Goal: Task Accomplishment & Management: Manage account settings

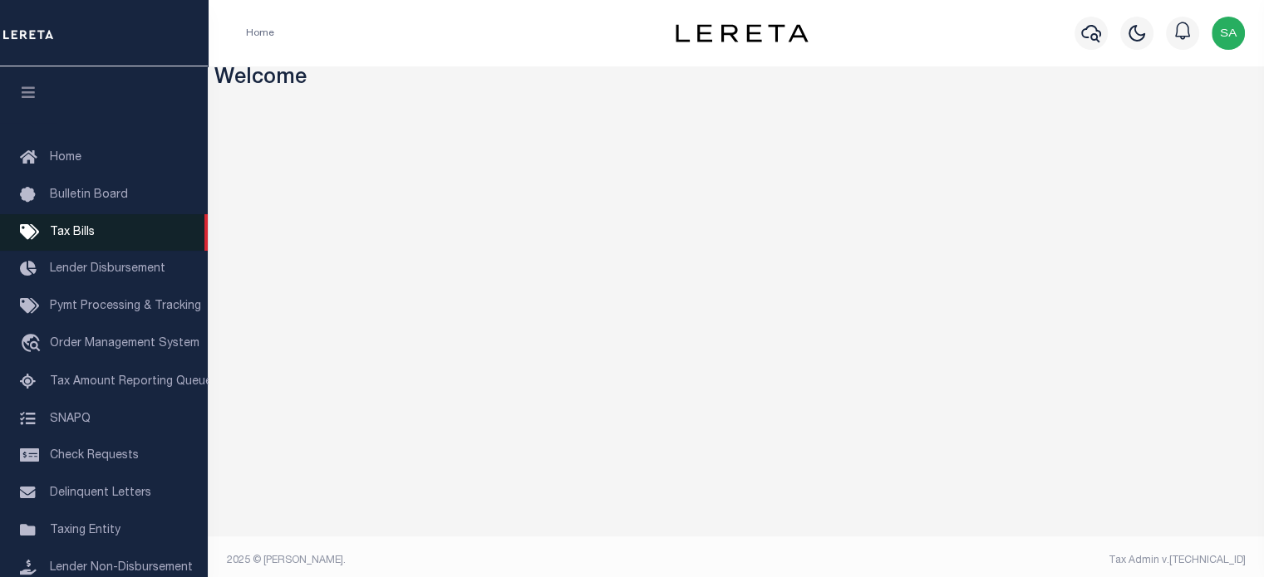
click at [88, 233] on span "Tax Bills" at bounding box center [72, 233] width 45 height 12
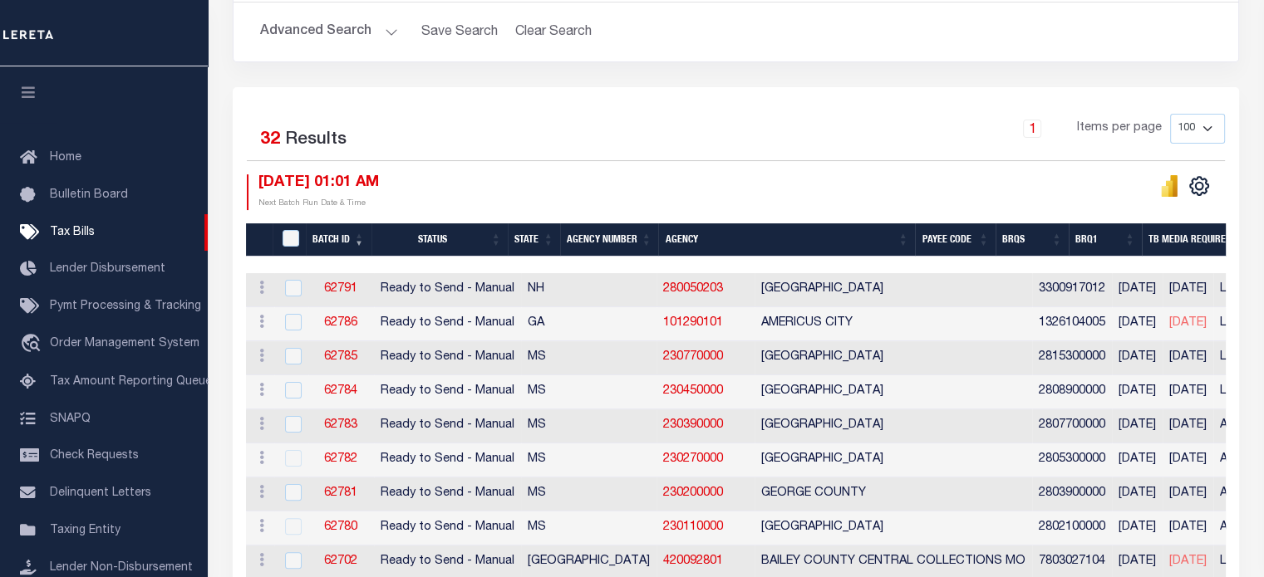
scroll to position [294, 0]
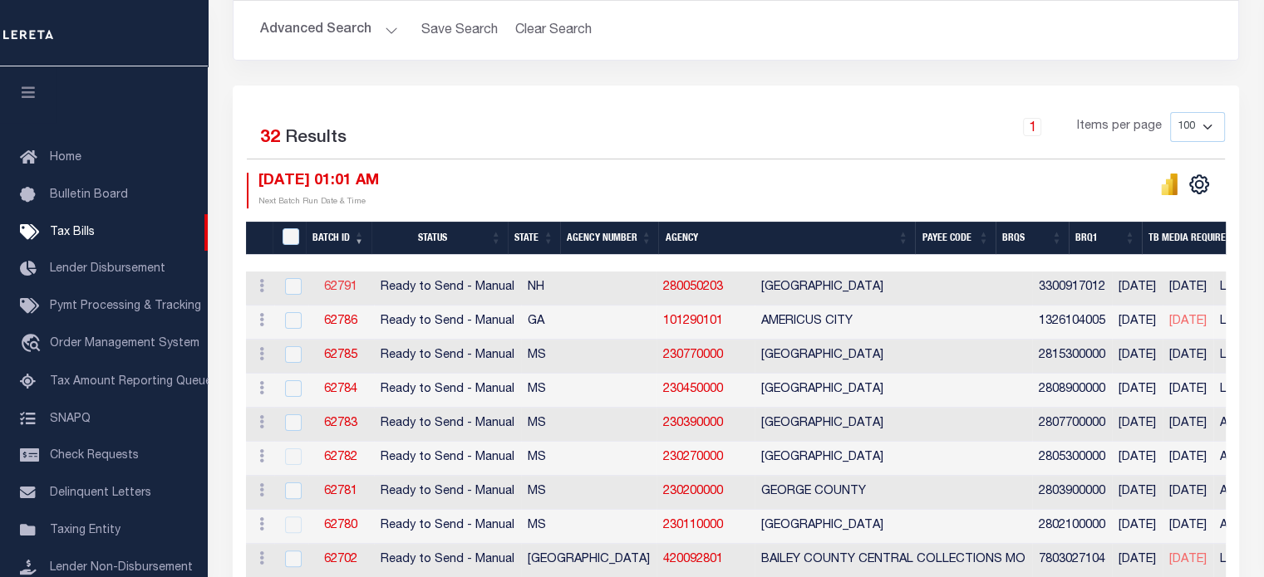
click at [326, 282] on link "62791" at bounding box center [340, 288] width 33 height 12
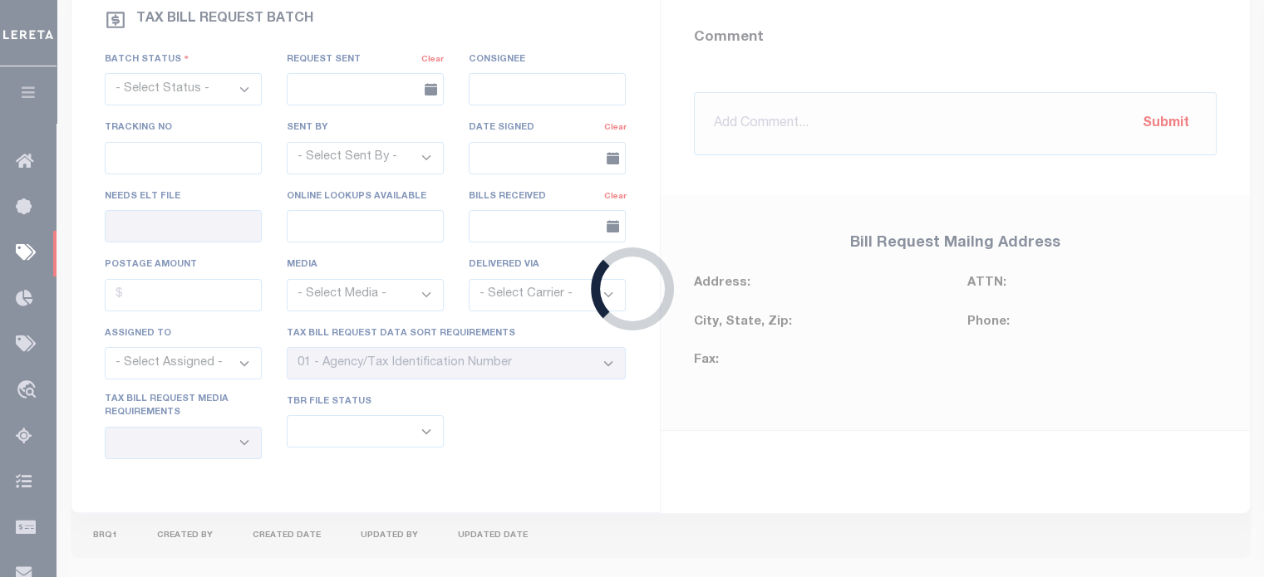
select select "RTS"
type input "No"
select select "30"
select select "20"
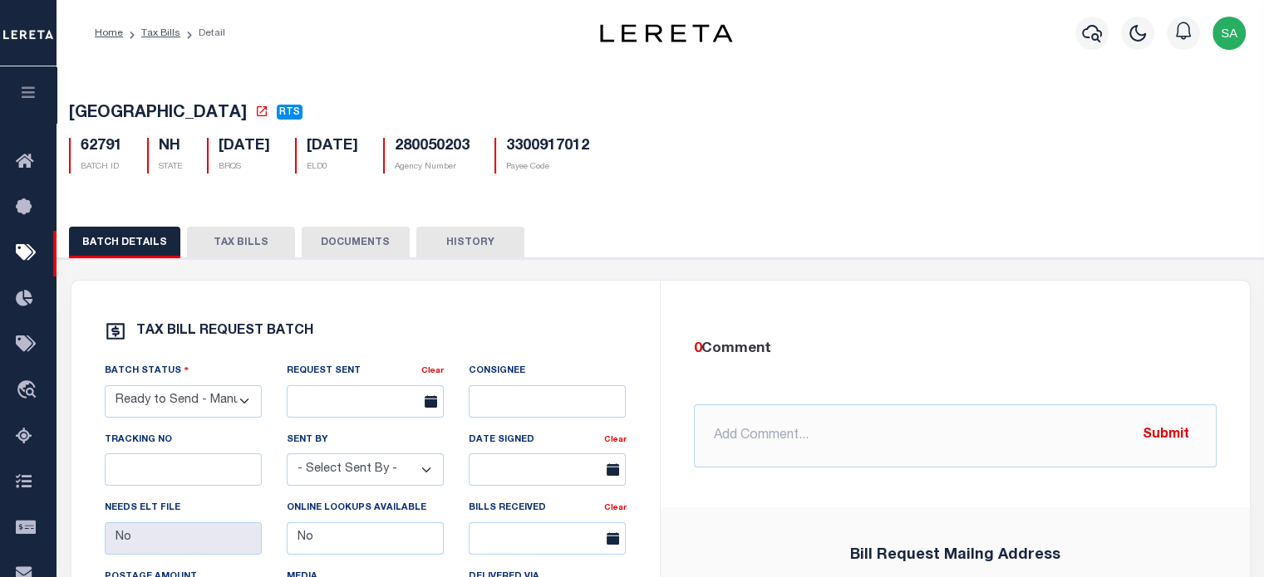
click at [249, 243] on button "TAX BILLS" at bounding box center [241, 243] width 108 height 32
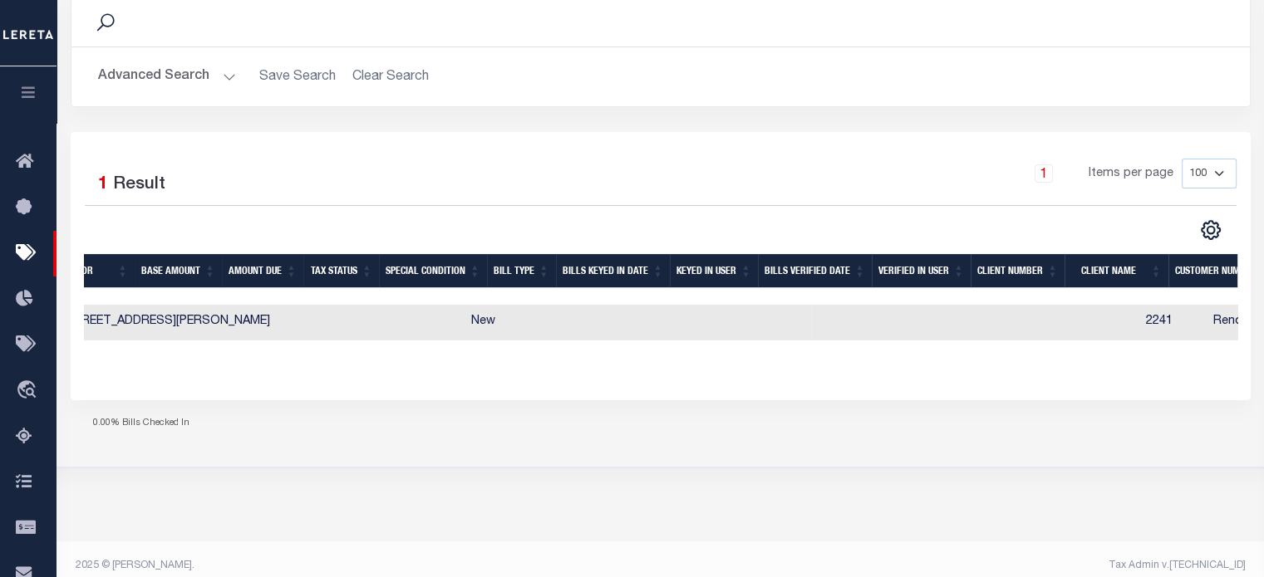
click at [697, 307] on td at bounding box center [754, 323] width 114 height 36
checkbox input "true"
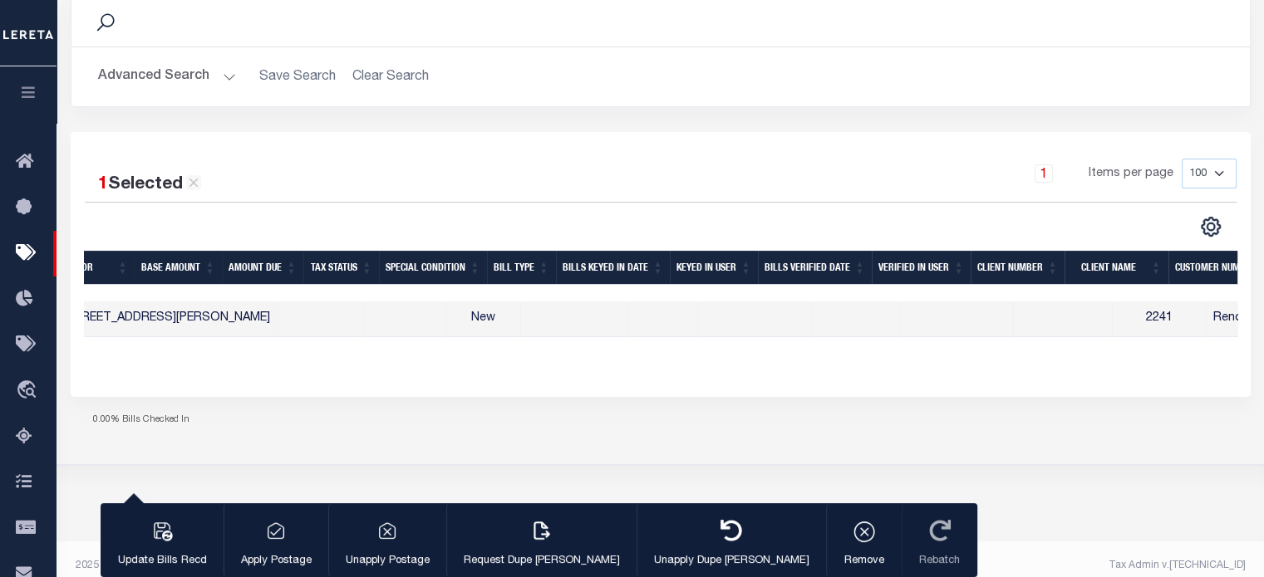
click at [697, 307] on td at bounding box center [754, 320] width 114 height 36
checkbox input "false"
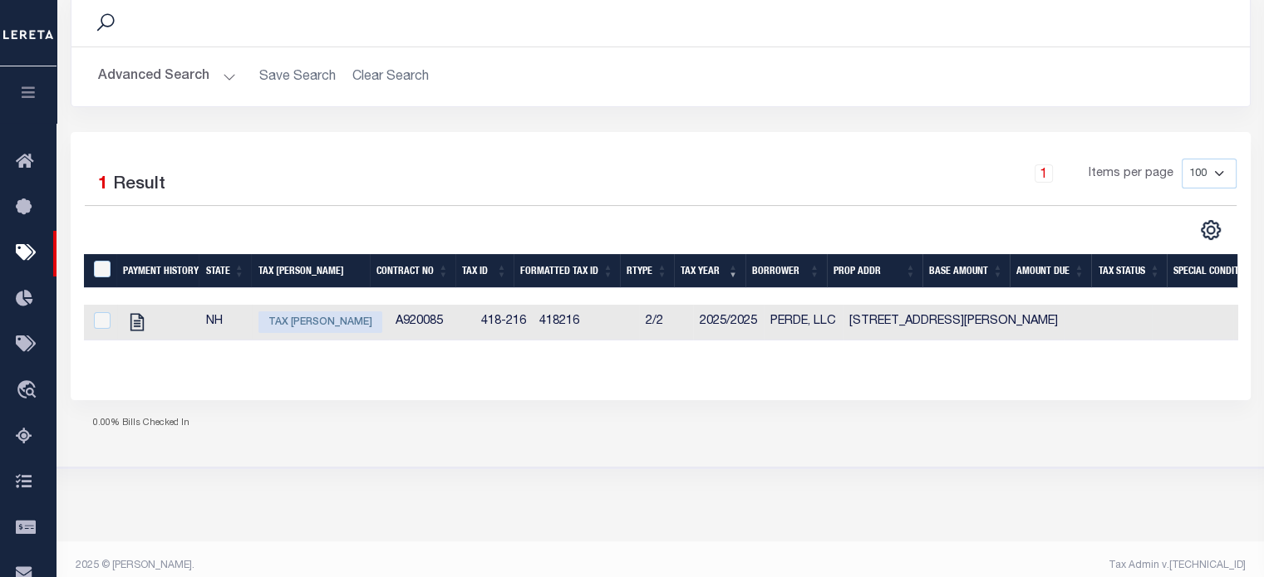
click at [316, 325] on span "Tax [PERSON_NAME]" at bounding box center [320, 323] width 124 height 22
checkbox input "true"
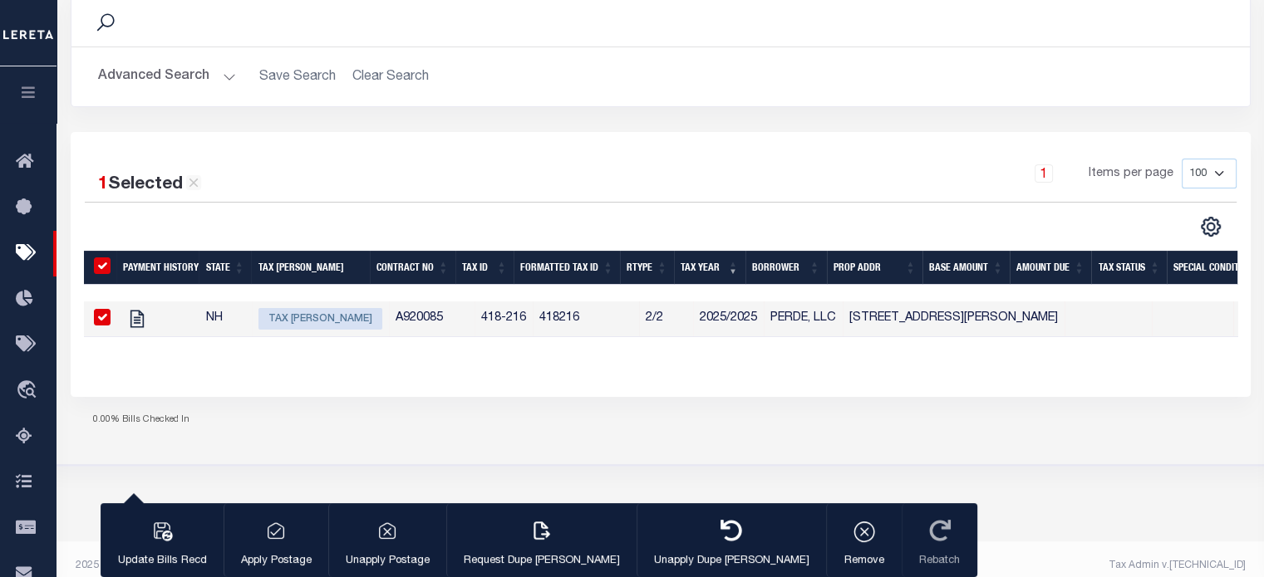
type input "[DATE]"
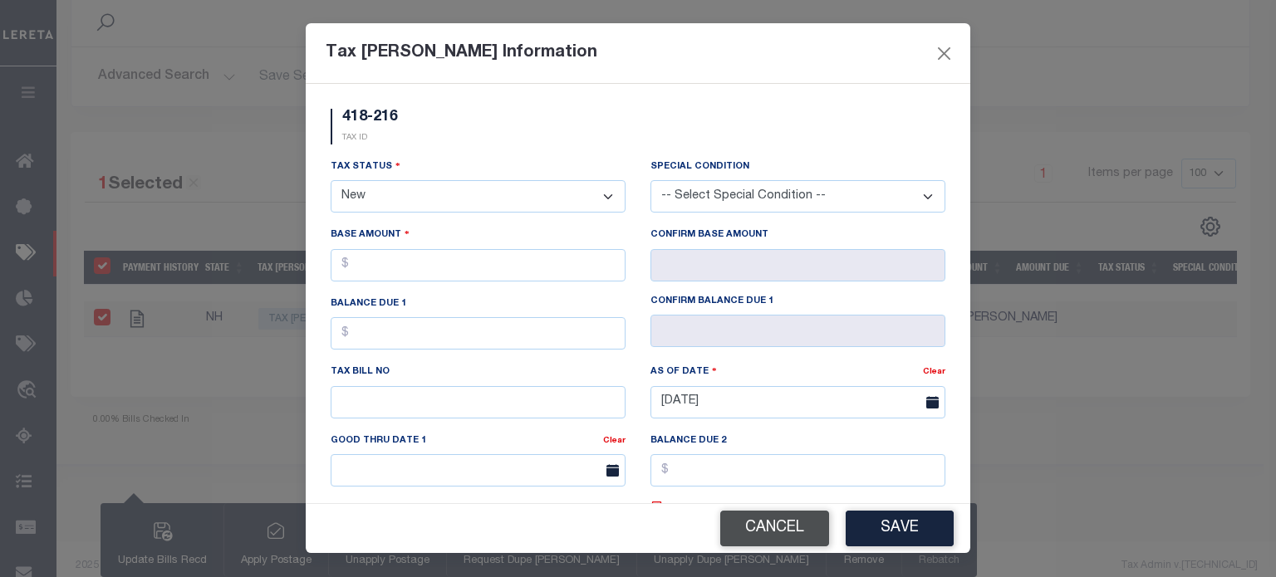
click at [761, 523] on button "Cancel" at bounding box center [774, 529] width 109 height 36
